Goal: Task Accomplishment & Management: Manage account settings

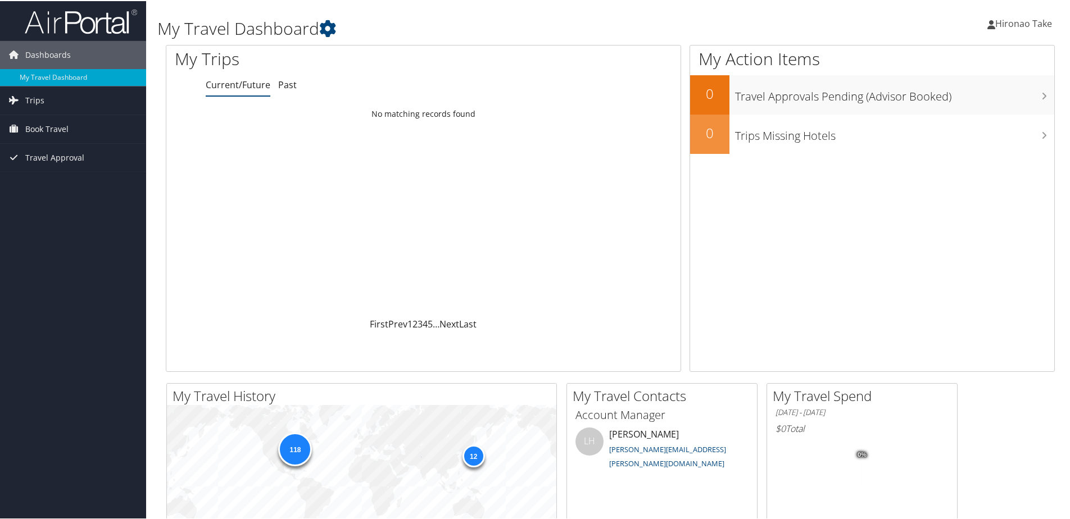
click at [1029, 26] on span "Hironao Take" at bounding box center [1023, 22] width 57 height 12
click at [959, 106] on link "View Travel Profile" at bounding box center [987, 99] width 125 height 19
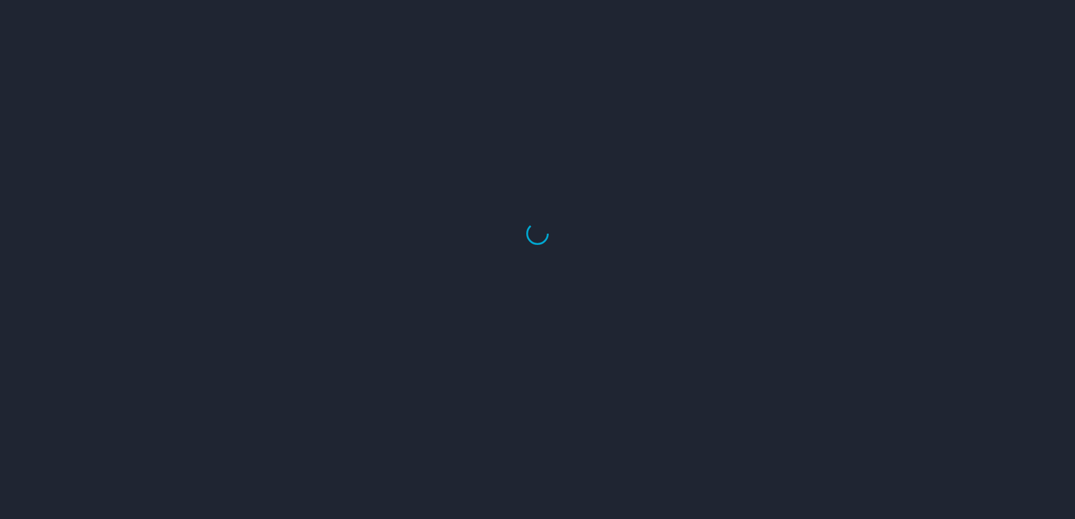
select select "US"
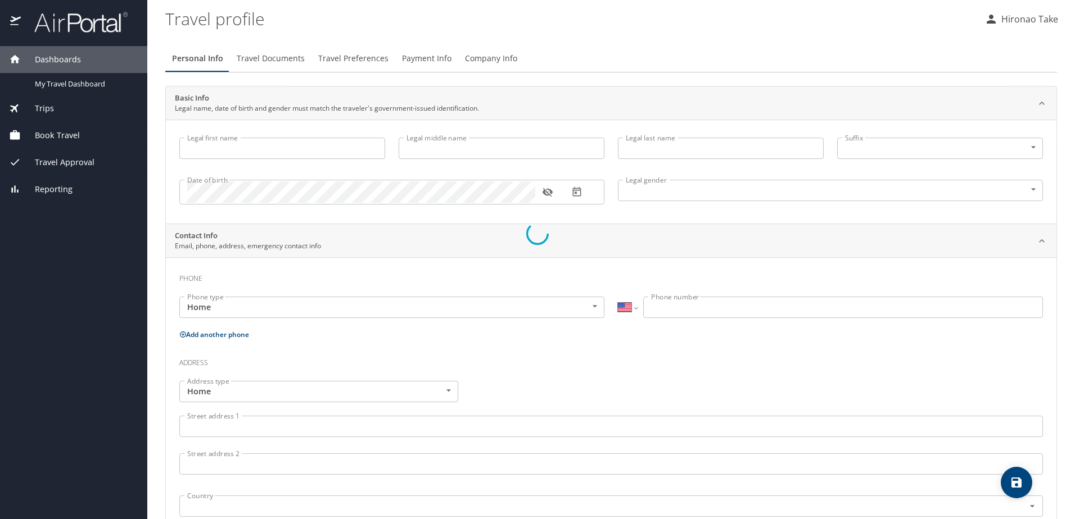
type input "Hironao"
type input "Take"
type input "Male"
select select "US"
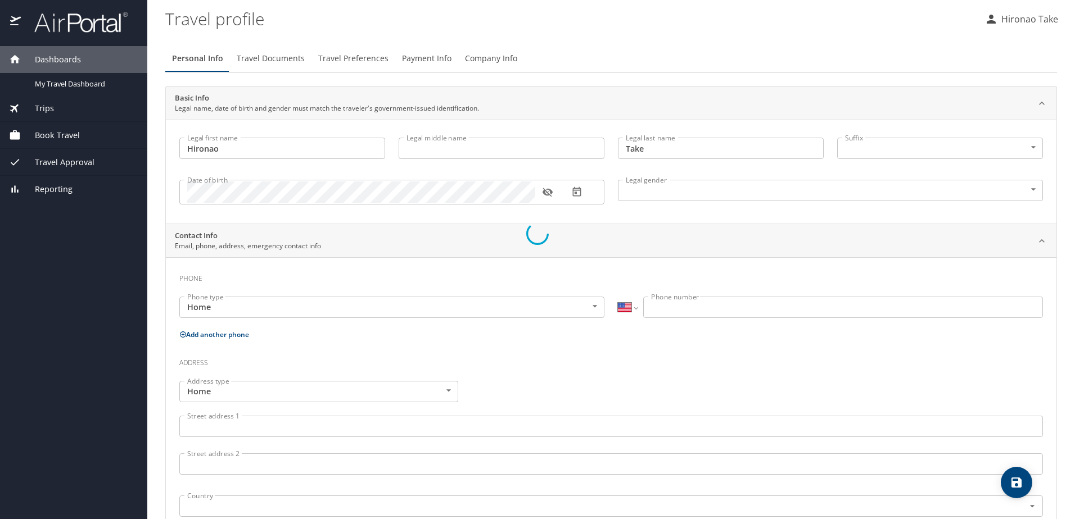
select select "US"
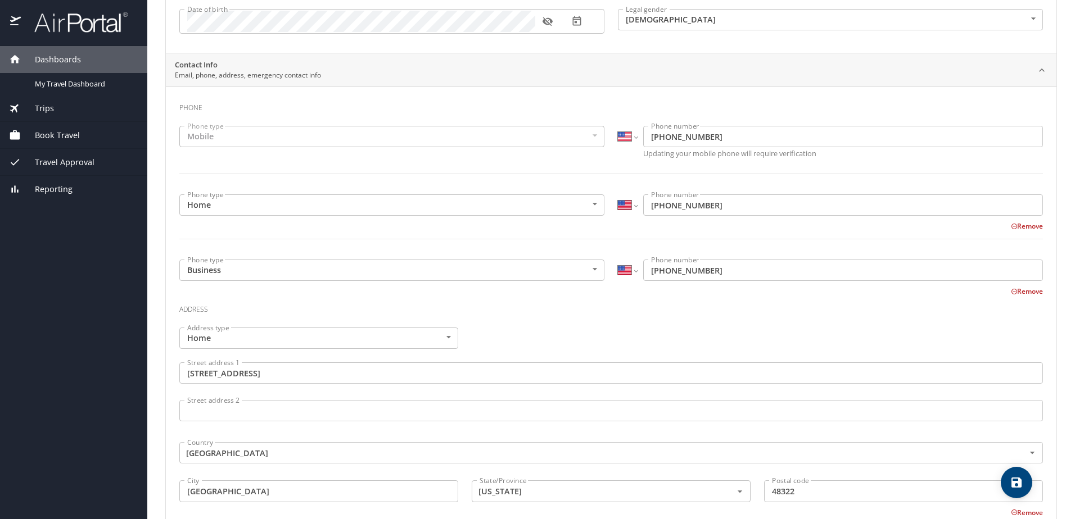
scroll to position [2, 0]
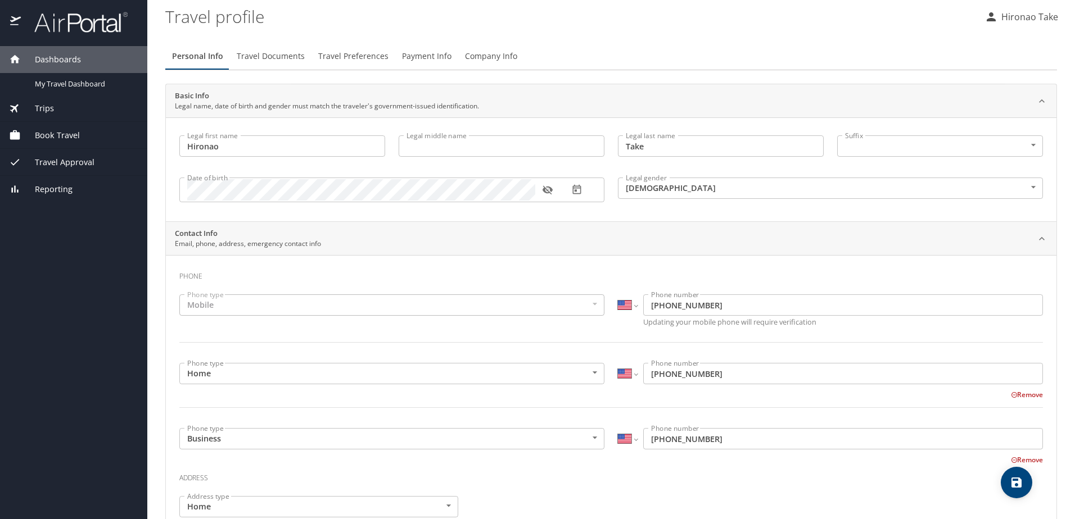
click at [278, 58] on span "Travel Documents" at bounding box center [271, 56] width 68 height 14
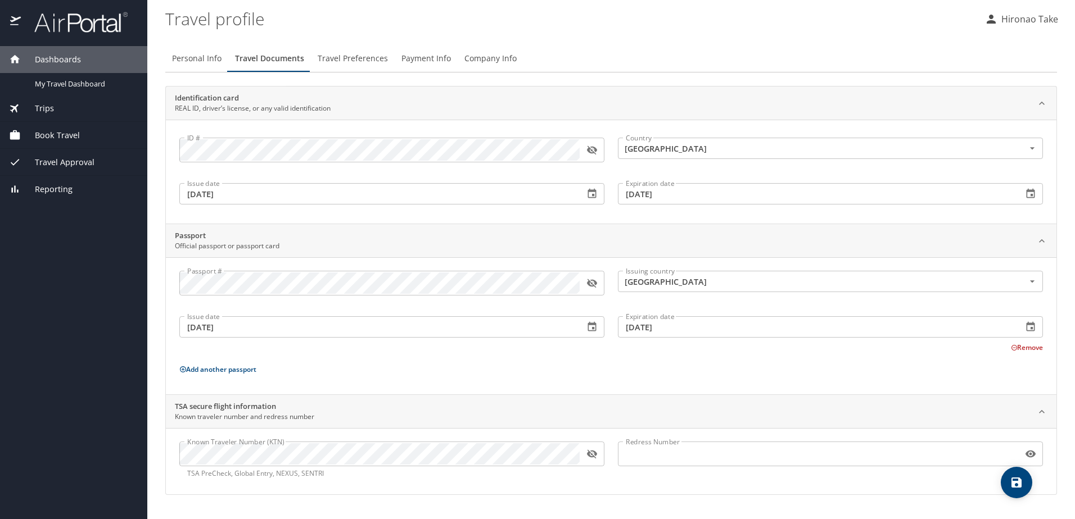
scroll to position [0, 0]
click at [360, 64] on span "Travel Preferences" at bounding box center [353, 59] width 70 height 14
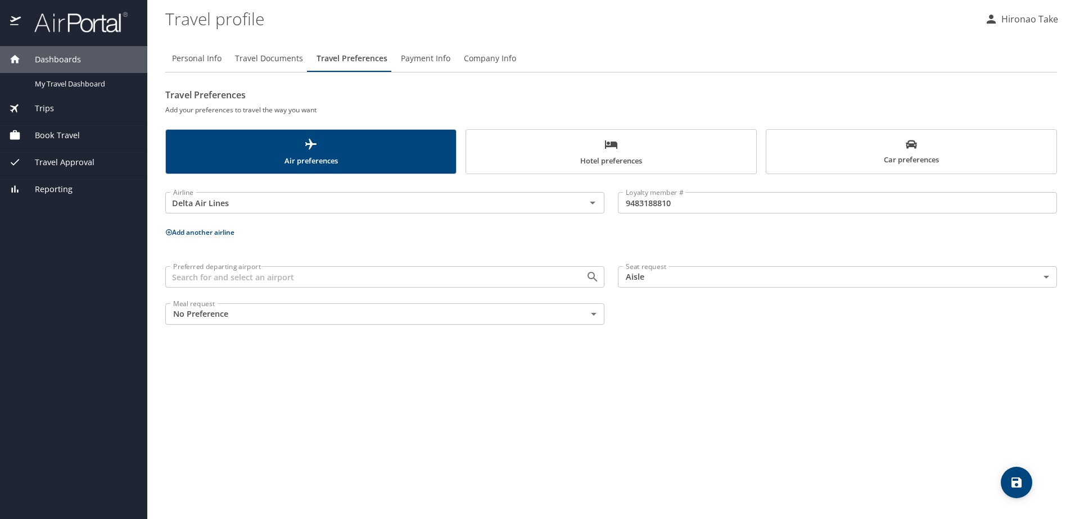
drag, startPoint x: 677, startPoint y: 310, endPoint x: 692, endPoint y: 270, distance: 42.7
drag, startPoint x: 692, startPoint y: 270, endPoint x: 626, endPoint y: 147, distance: 139.8
click at [631, 173] on button "Hotel preferences" at bounding box center [610, 151] width 291 height 45
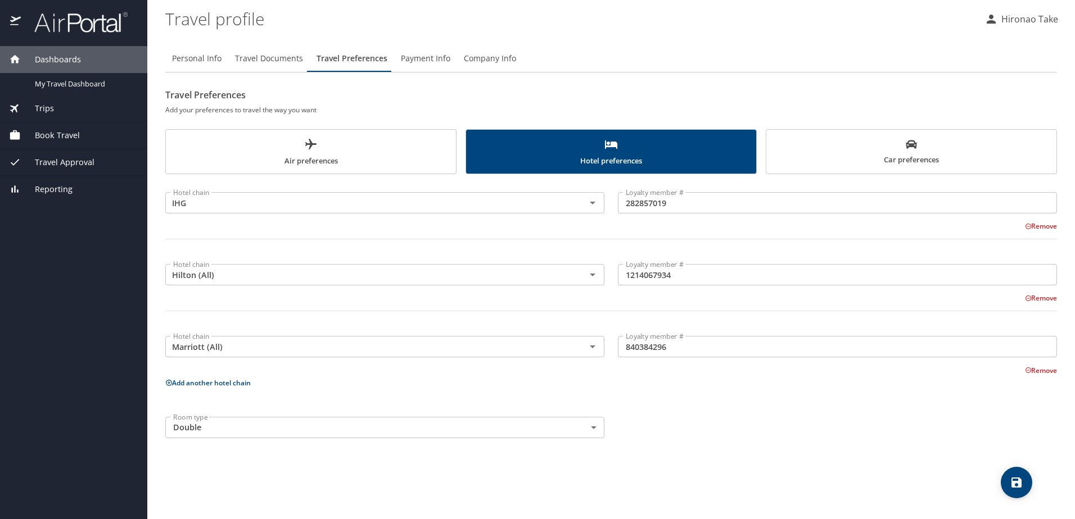
click at [908, 162] on span "Car preferences" at bounding box center [911, 153] width 276 height 28
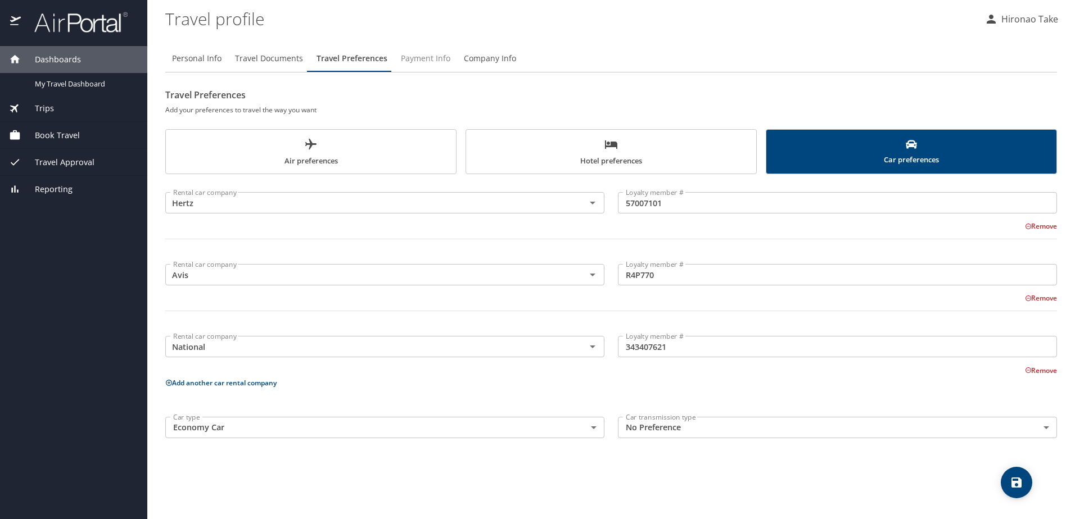
click at [426, 66] on button "Payment Info" at bounding box center [425, 58] width 63 height 27
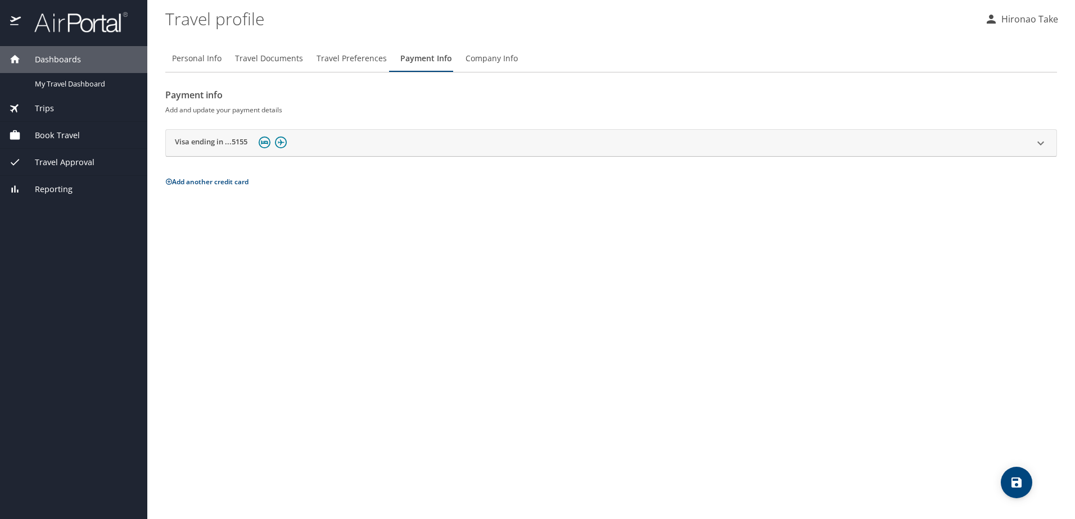
click at [266, 56] on span "Travel Documents" at bounding box center [269, 59] width 68 height 14
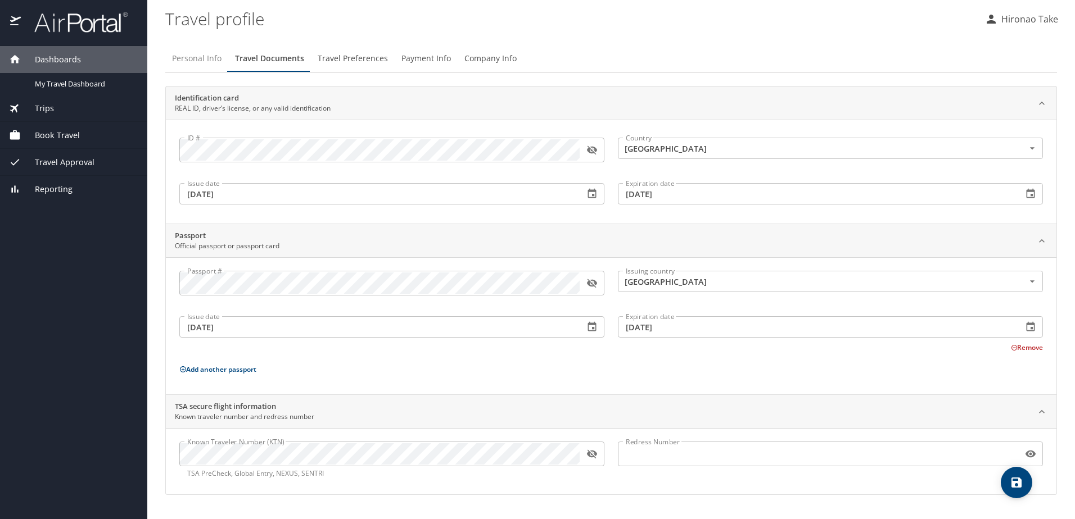
click at [207, 63] on span "Personal Info" at bounding box center [196, 59] width 49 height 14
select select "US"
